Goal: Check status: Check status

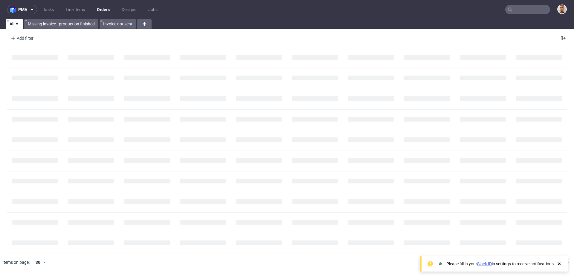
click at [526, 10] on input "text" at bounding box center [527, 10] width 45 height 10
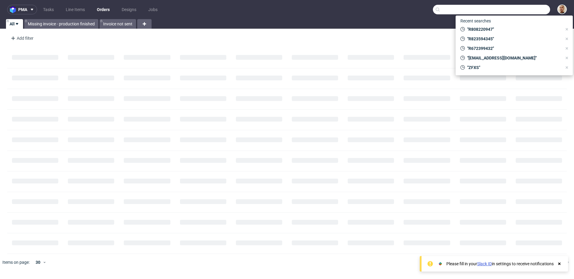
paste input "R071008767"
type input "R071008767"
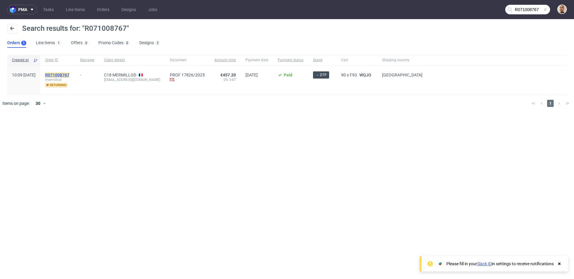
click at [69, 75] on mark "R071008767" at bounding box center [57, 75] width 24 height 5
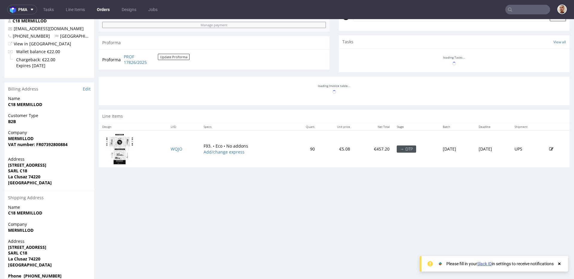
scroll to position [226, 0]
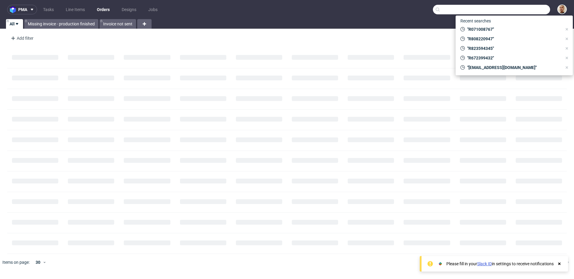
click at [524, 10] on input "text" at bounding box center [491, 10] width 117 height 10
paste input "R884179903"
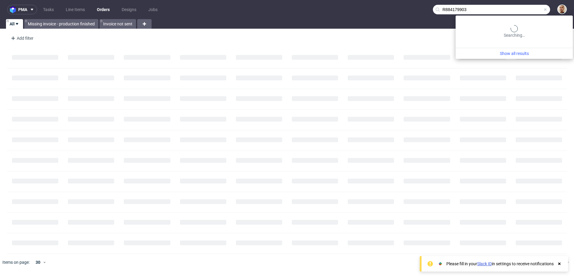
type input "R884179903"
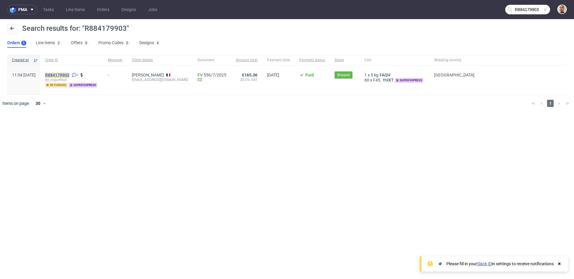
click at [69, 74] on mark "R884179903" at bounding box center [57, 75] width 24 height 5
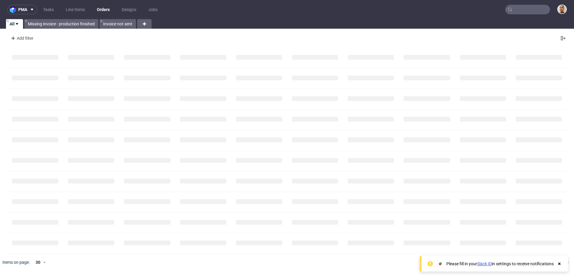
click at [546, 12] on input "text" at bounding box center [527, 10] width 45 height 10
paste input "R872610428"
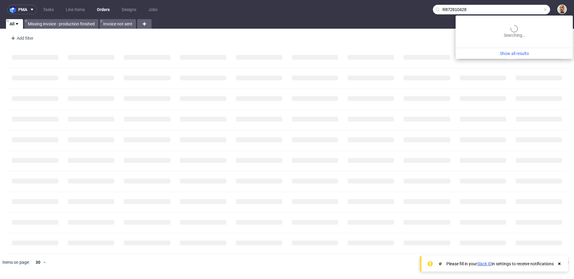
type input "R872610428"
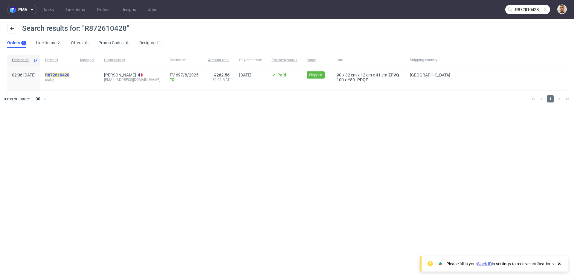
click at [69, 73] on mark "R872610428" at bounding box center [57, 75] width 24 height 5
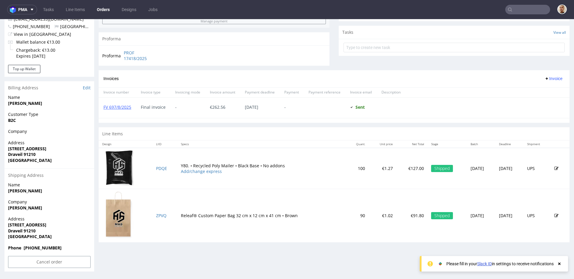
scroll to position [1, 0]
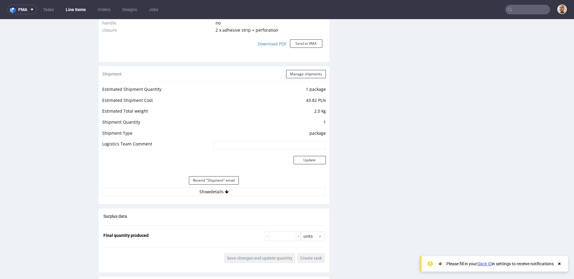
scroll to position [592, 0]
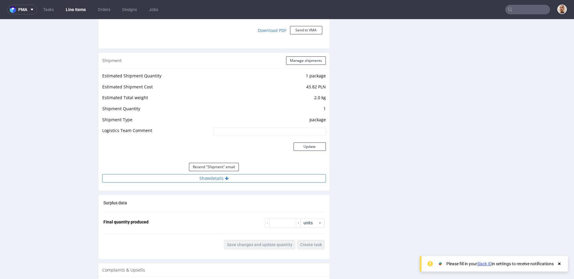
click at [236, 175] on button "Show details" at bounding box center [213, 178] width 223 height 8
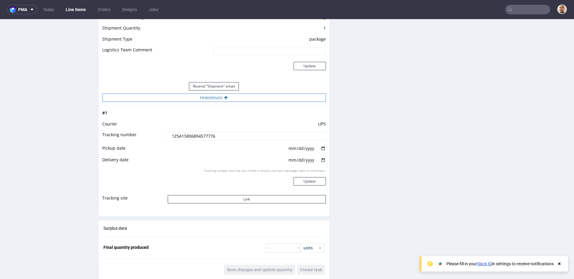
scroll to position [675, 0]
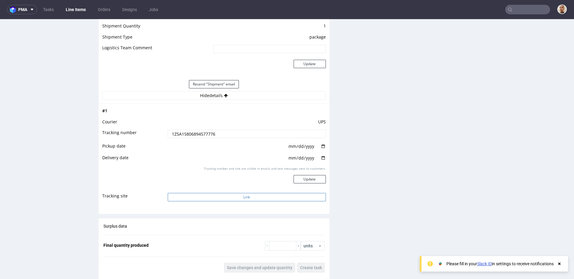
click at [230, 196] on button "Link" at bounding box center [247, 197] width 158 height 8
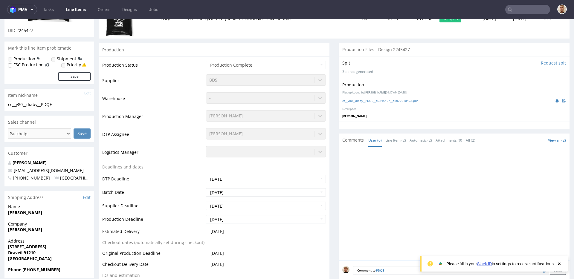
scroll to position [0, 0]
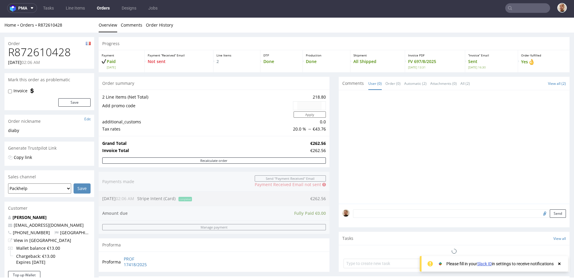
scroll to position [208, 0]
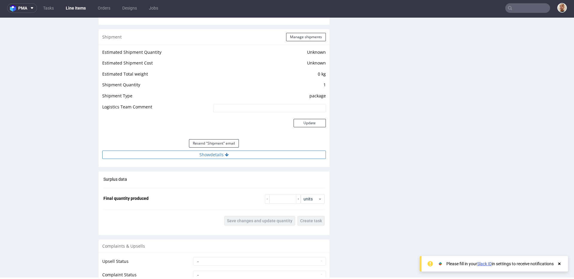
click at [229, 154] on button "Show details" at bounding box center [213, 155] width 223 height 8
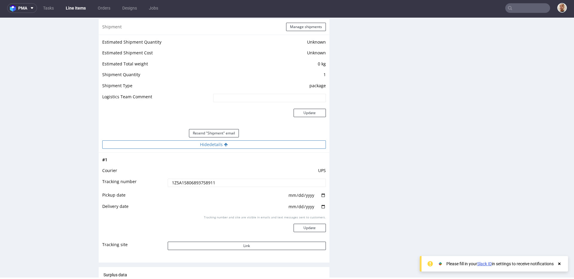
scroll to position [553, 0]
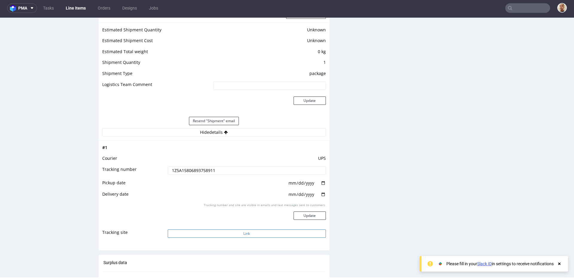
click at [210, 231] on button "Link" at bounding box center [247, 233] width 158 height 8
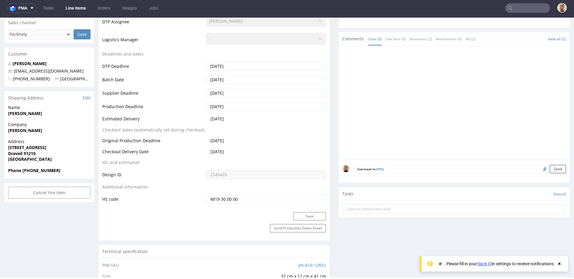
scroll to position [223, 0]
